Goal: Find specific page/section: Find specific page/section

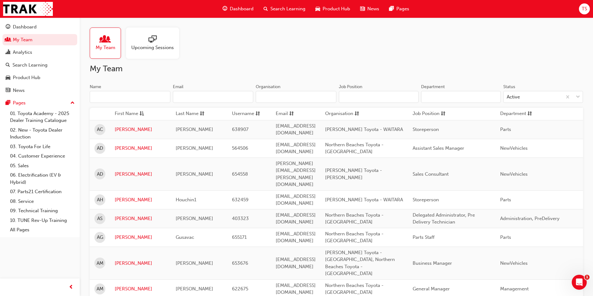
click at [135, 96] on input "Name" at bounding box center [130, 97] width 81 height 12
click at [147, 96] on input "Name" at bounding box center [130, 97] width 81 height 12
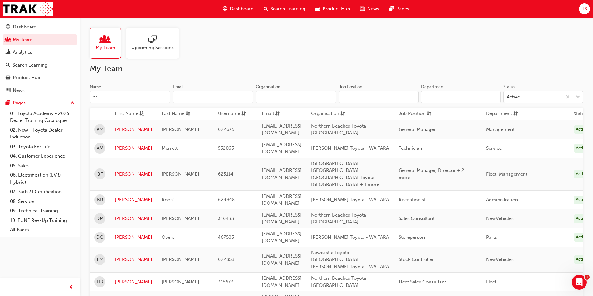
type input "e"
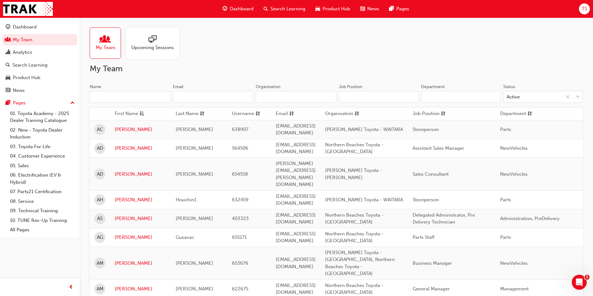
click at [253, 58] on div "My Team Upcoming Sessions" at bounding box center [336, 43] width 493 height 31
click at [110, 99] on input "Name" at bounding box center [130, 97] width 81 height 12
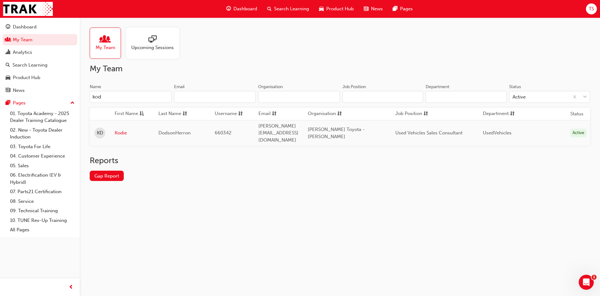
type input "kod"
click at [114, 127] on td "Kodie" at bounding box center [132, 133] width 44 height 26
click at [116, 129] on link "Kodie" at bounding box center [132, 132] width 34 height 7
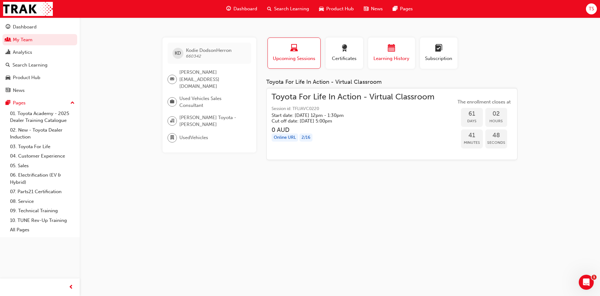
click at [397, 66] on button "Learning History" at bounding box center [391, 53] width 47 height 31
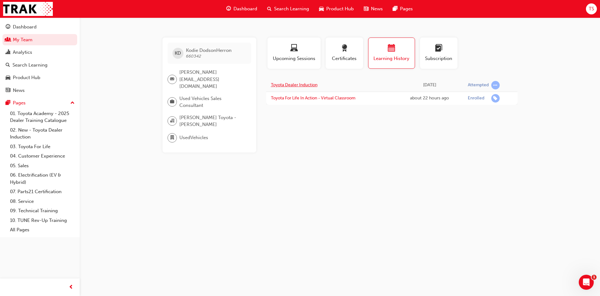
click at [312, 86] on link "Toyota Dealer Induction" at bounding box center [294, 84] width 47 height 5
